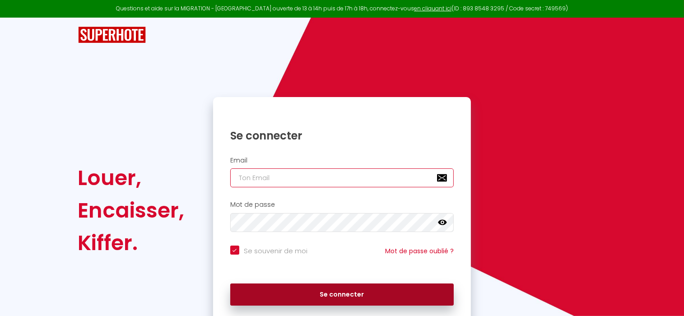
type input "[EMAIL_ADDRESS][DOMAIN_NAME]"
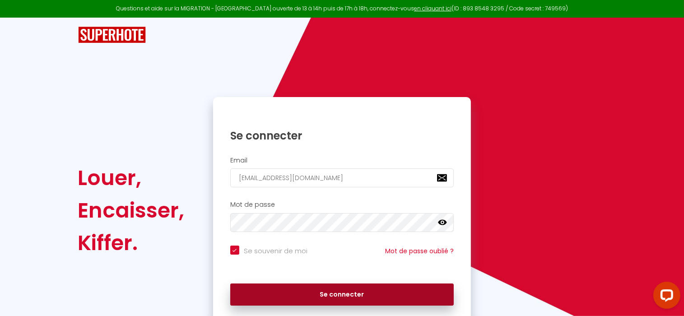
click at [285, 295] on button "Se connecter" at bounding box center [342, 295] width 224 height 23
checkbox input "true"
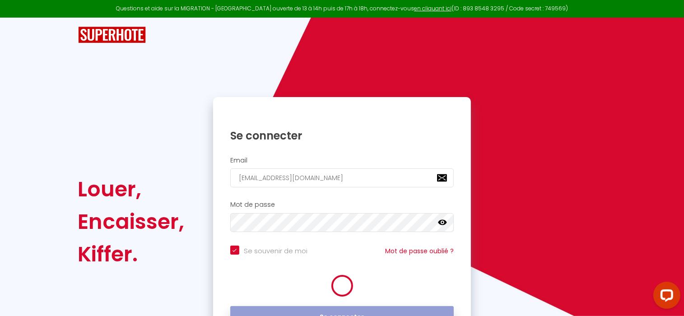
click at [285, 295] on form "Email [EMAIL_ADDRESS][DOMAIN_NAME] Mot de passe false Se souvenir de moi Mot de…" at bounding box center [342, 245] width 258 height 186
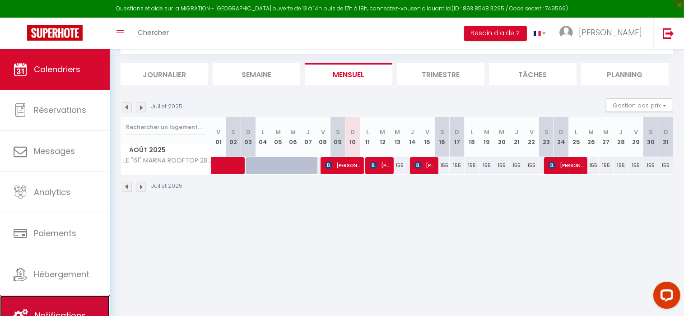
click at [81, 307] on link "Notifications" at bounding box center [55, 315] width 110 height 41
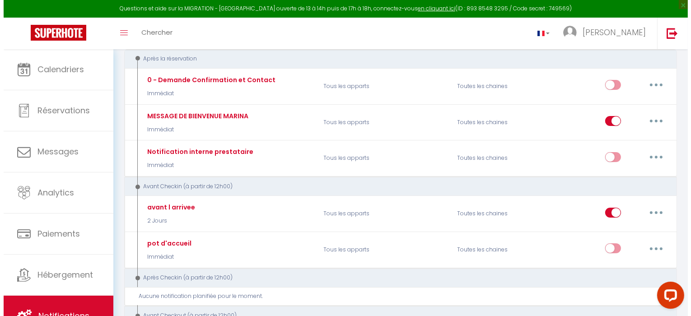
scroll to position [111, 0]
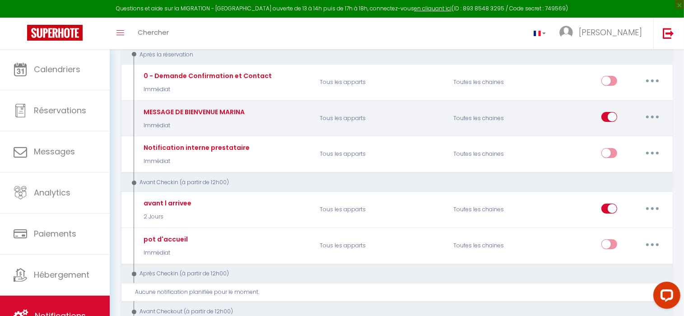
click at [647, 115] on button "button" at bounding box center [652, 117] width 25 height 14
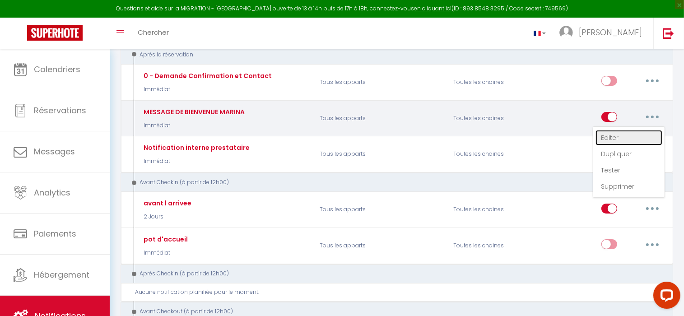
click at [608, 137] on link "Editer" at bounding box center [629, 137] width 67 height 15
type input "MESSAGE DE BIENVENUE MARINA"
select select "notification"
select select "Immédiat"
select select
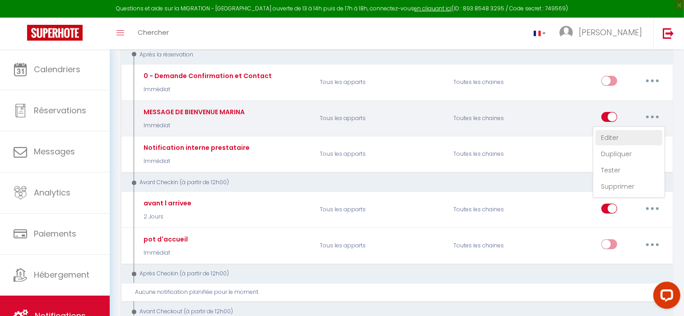
checkbox input "true"
checkbox input "false"
radio input "true"
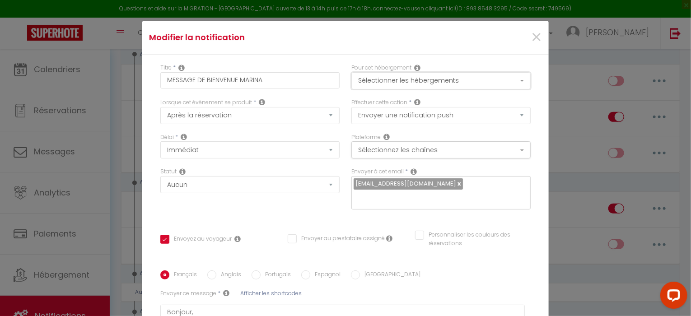
click at [509, 81] on button "Sélectionner les hébergements" at bounding box center [440, 80] width 179 height 17
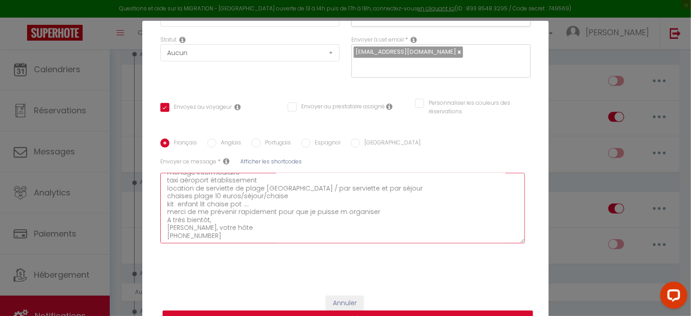
scroll to position [41, 0]
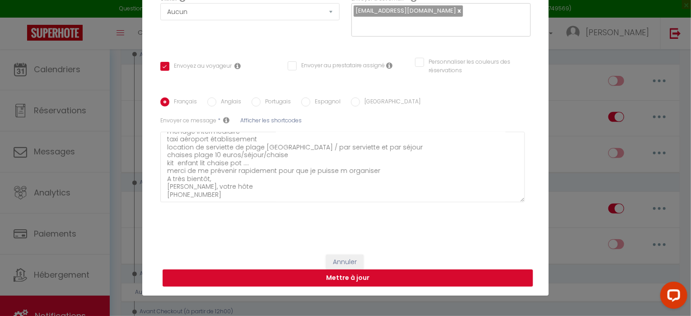
click at [388, 277] on button "Mettre à jour" at bounding box center [348, 278] width 370 height 17
checkbox input "true"
checkbox input "false"
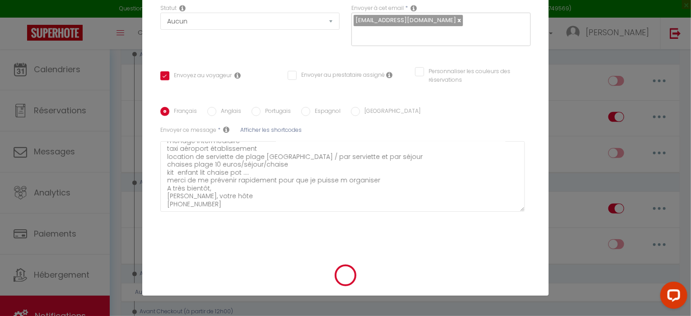
scroll to position [123, 0]
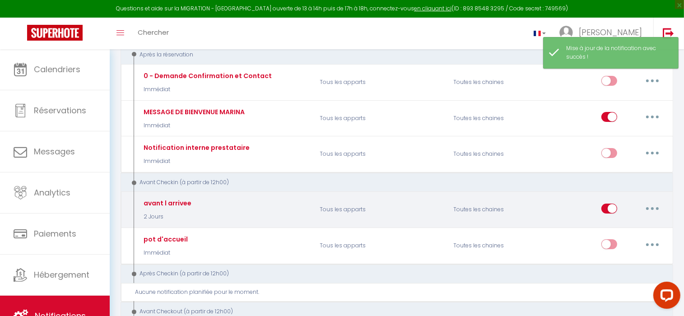
click at [652, 204] on button "button" at bounding box center [652, 208] width 25 height 14
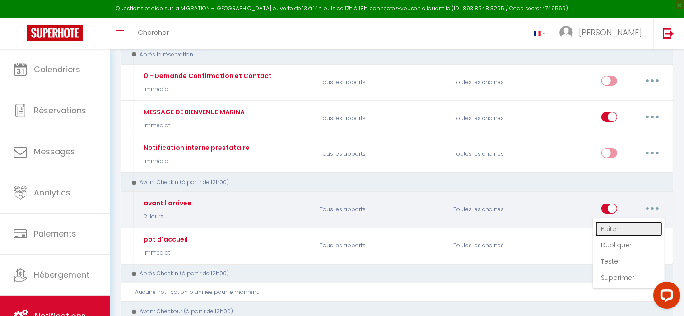
click at [620, 229] on link "Editer" at bounding box center [629, 228] width 67 height 15
type input "avant l arrivee"
select select "2 Jours"
select select
checkbox input "true"
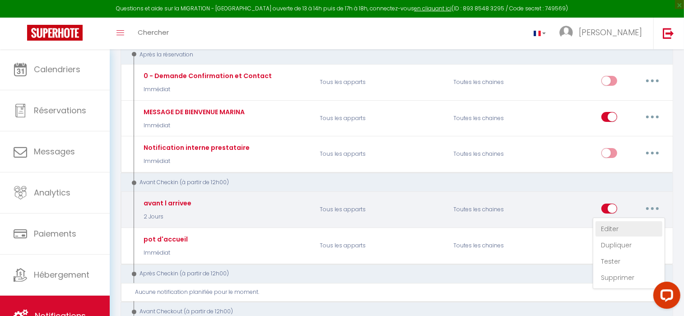
checkbox input "false"
checkbox input "true"
radio input "true"
type input "avant l arrivée"
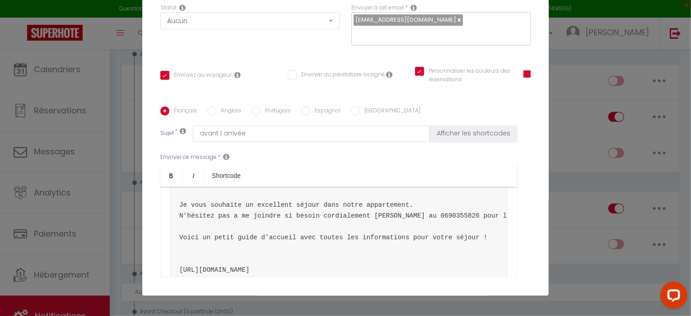
scroll to position [162, 0]
click at [190, 251] on pre "Bonjour et bienvenue en [GEOGRAPHIC_DATA] ! Je vous joins 2 liens: un waze et u…" at bounding box center [339, 168] width 338 height 232
click at [186, 225] on pre "Bonjour et bienvenue en [GEOGRAPHIC_DATA] ! Je vous joins 2 liens: un waze et u…" at bounding box center [339, 168] width 338 height 232
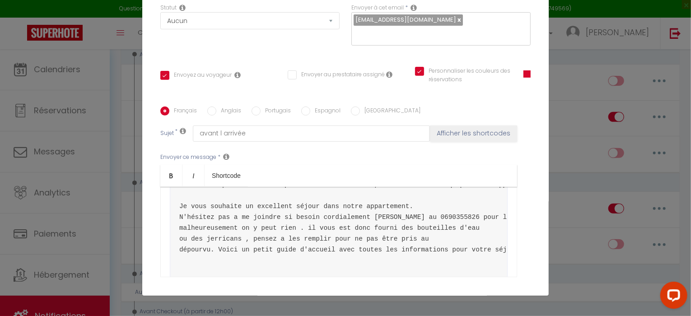
click at [215, 227] on pre "Bonjour et bienvenue en [GEOGRAPHIC_DATA] ! Je vous joins 2 liens: un waze et u…" at bounding box center [339, 173] width 338 height 243
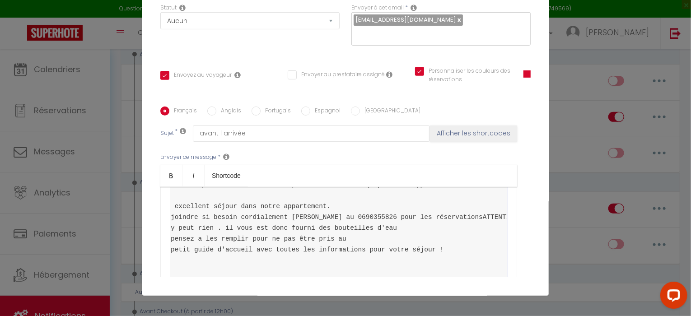
scroll to position [0, 86]
click at [322, 249] on pre "Bonjour et bienvenue en [GEOGRAPHIC_DATA] ! Je vous joins 2 liens: un waze et u…" at bounding box center [339, 173] width 338 height 243
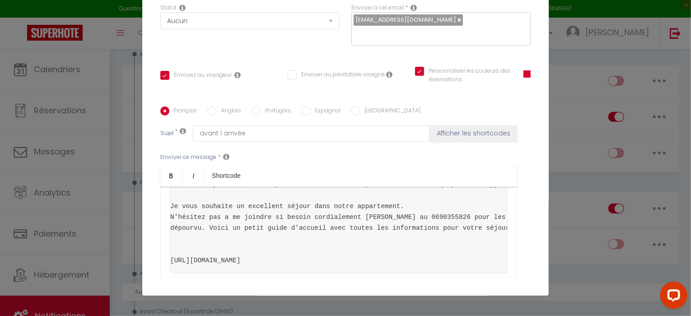
scroll to position [0, 22]
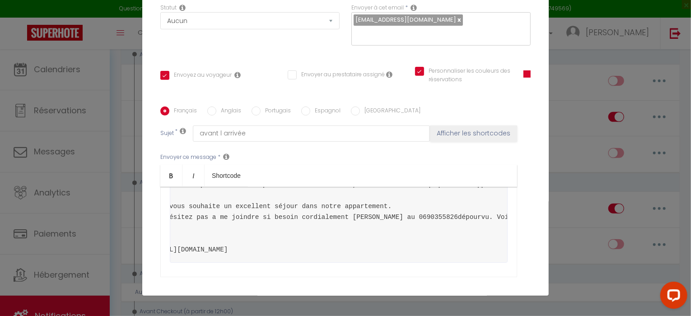
click at [195, 229] on pre "Bonjour et bienvenue en [GEOGRAPHIC_DATA] ! Je vous joins 2 liens: un waze et u…" at bounding box center [339, 157] width 338 height 210
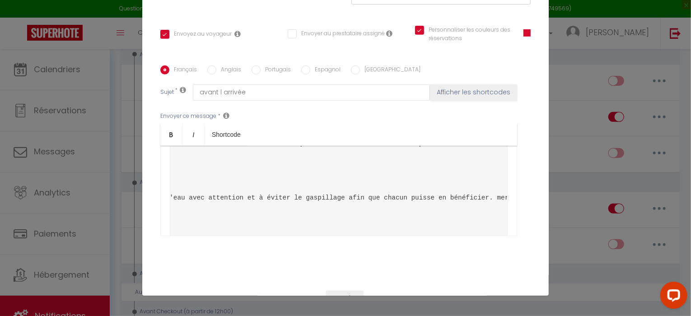
scroll to position [166, 0]
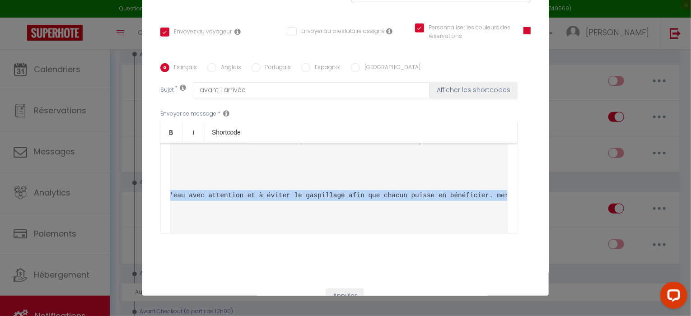
drag, startPoint x: 499, startPoint y: 204, endPoint x: 497, endPoint y: 179, distance: 24.9
click at [497, 179] on div "​ Bonjour et bienvenue en [GEOGRAPHIC_DATA] ! Je vous joins 2 liens: un waze et…" at bounding box center [338, 189] width 357 height 90
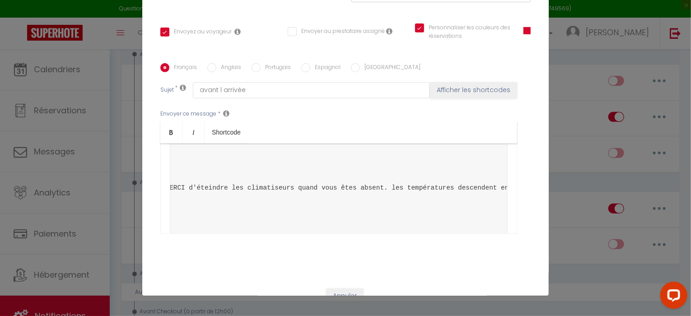
scroll to position [114, 0]
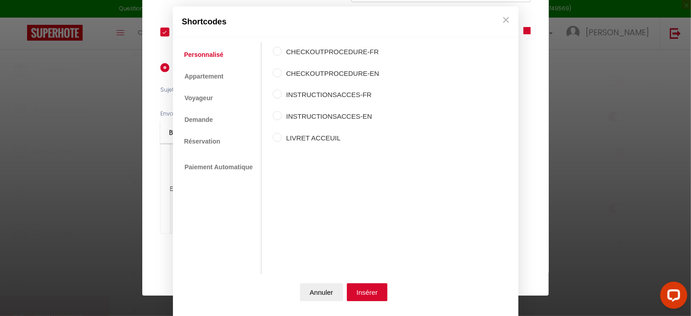
click at [109, 159] on div "Shortcodes Personnalisé Appartement Voyageur Demande Réservation Lien De Paieme…" at bounding box center [345, 158] width 691 height 316
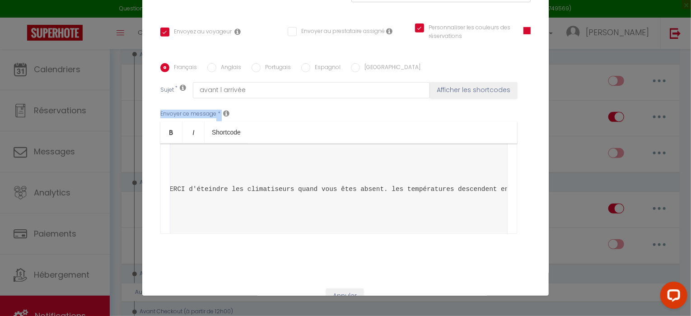
drag, startPoint x: 538, startPoint y: 113, endPoint x: 541, endPoint y: 90, distance: 23.2
click at [541, 90] on div "Modifier la notification × Titre * avant l arrivee Pour cet hébergement Sélecti…" at bounding box center [345, 138] width 406 height 316
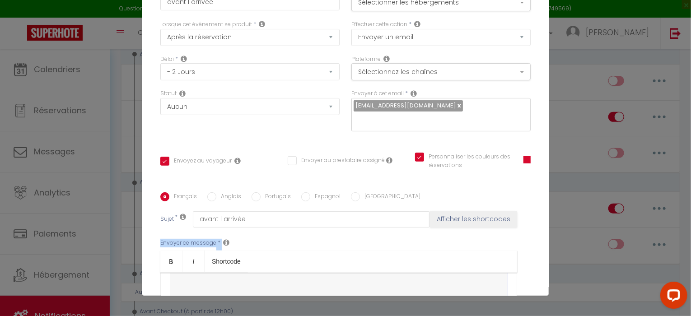
scroll to position [200, 0]
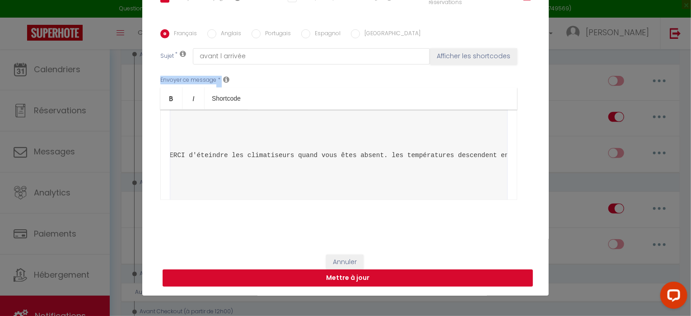
click at [342, 281] on button "Mettre à jour" at bounding box center [348, 278] width 370 height 17
checkbox input "true"
checkbox input "false"
checkbox input "true"
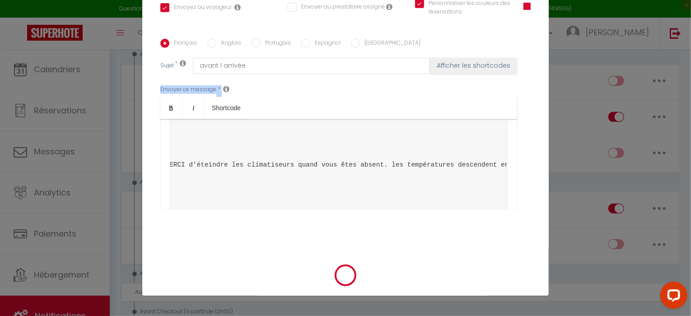
scroll to position [191, 0]
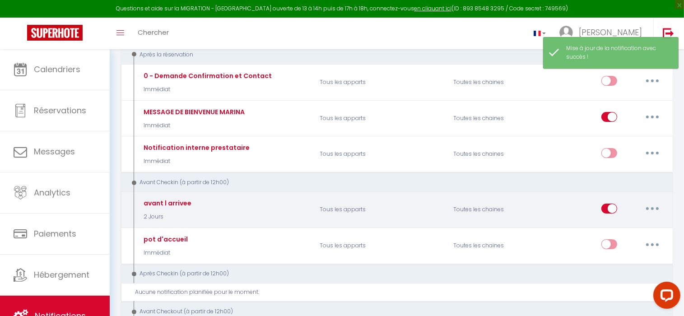
click at [655, 207] on button "button" at bounding box center [652, 208] width 25 height 14
click at [615, 229] on link "Editer" at bounding box center [629, 228] width 67 height 15
type input "avant l arrivee"
select select "2 Jours"
select select
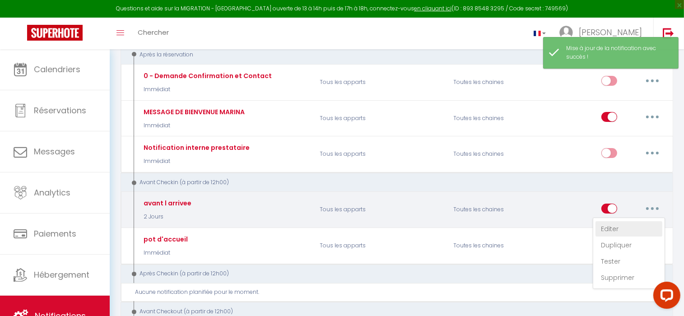
checkbox input "true"
checkbox input "false"
checkbox input "true"
radio input "true"
type input "avant l arrivée"
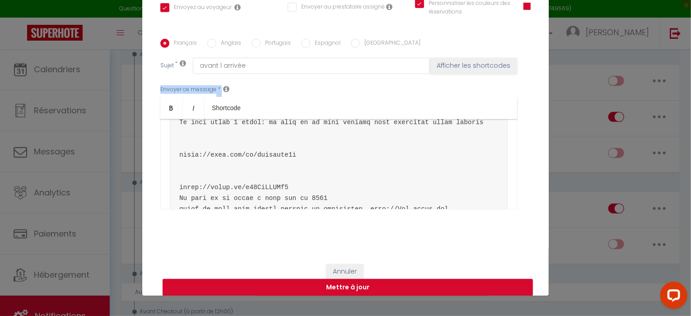
scroll to position [0, 0]
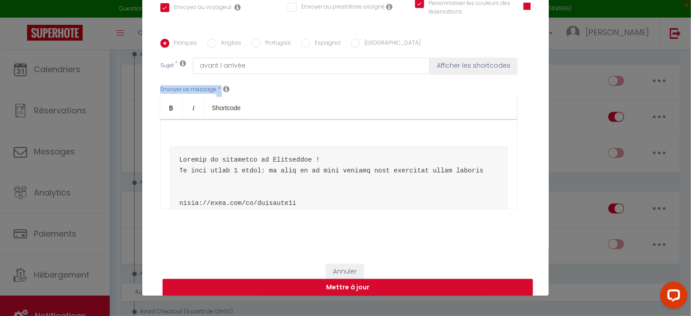
click at [223, 88] on icon at bounding box center [226, 88] width 6 height 7
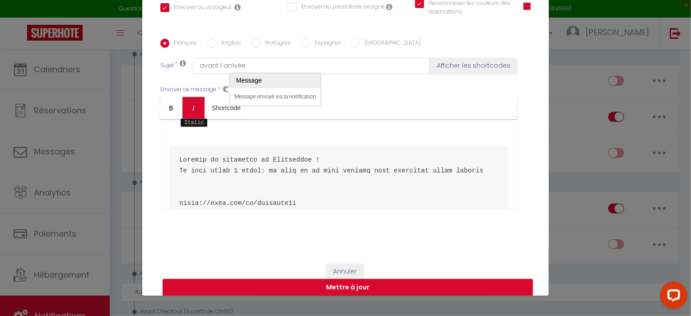
click at [193, 107] on icon "Italic" at bounding box center [193, 107] width 7 height 7
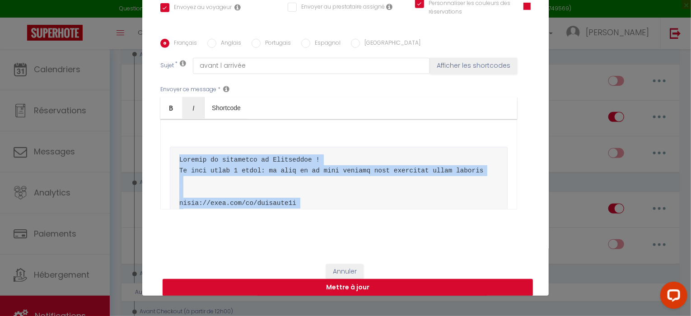
scroll to position [205, 0]
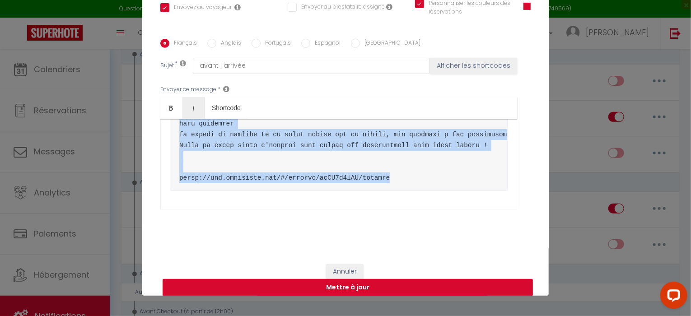
drag, startPoint x: 163, startPoint y: 143, endPoint x: 443, endPoint y: 166, distance: 280.9
click at [443, 166] on div "​ ​" at bounding box center [338, 164] width 357 height 90
click at [191, 102] on link "Italic" at bounding box center [193, 108] width 22 height 22
click at [190, 109] on icon "Italic" at bounding box center [193, 107] width 7 height 7
click at [173, 106] on link "Bold" at bounding box center [171, 108] width 22 height 22
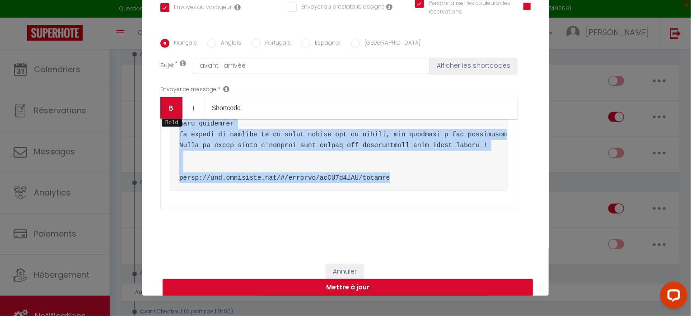
click at [173, 106] on link "Bold" at bounding box center [171, 108] width 22 height 22
click at [190, 110] on icon "Italic" at bounding box center [193, 107] width 7 height 7
click at [169, 111] on icon "Bold" at bounding box center [171, 107] width 7 height 7
drag, startPoint x: 186, startPoint y: 110, endPoint x: 158, endPoint y: 112, distance: 28.1
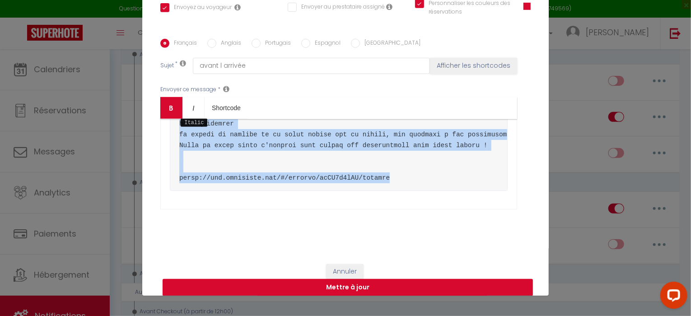
click at [160, 112] on link "Bold" at bounding box center [171, 108] width 22 height 22
click at [295, 288] on button "Mettre à jour" at bounding box center [348, 287] width 370 height 17
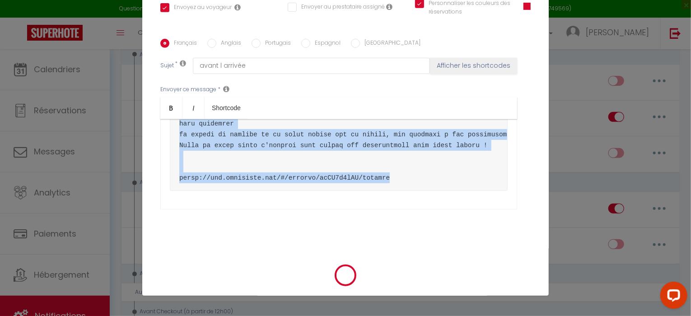
checkbox input "true"
checkbox input "false"
checkbox input "true"
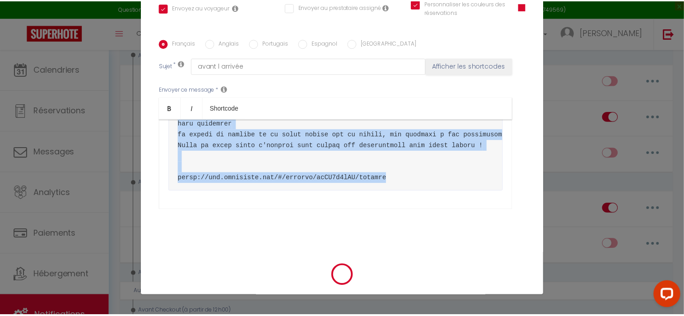
scroll to position [191, 0]
